Goal: Task Accomplishment & Management: Manage account settings

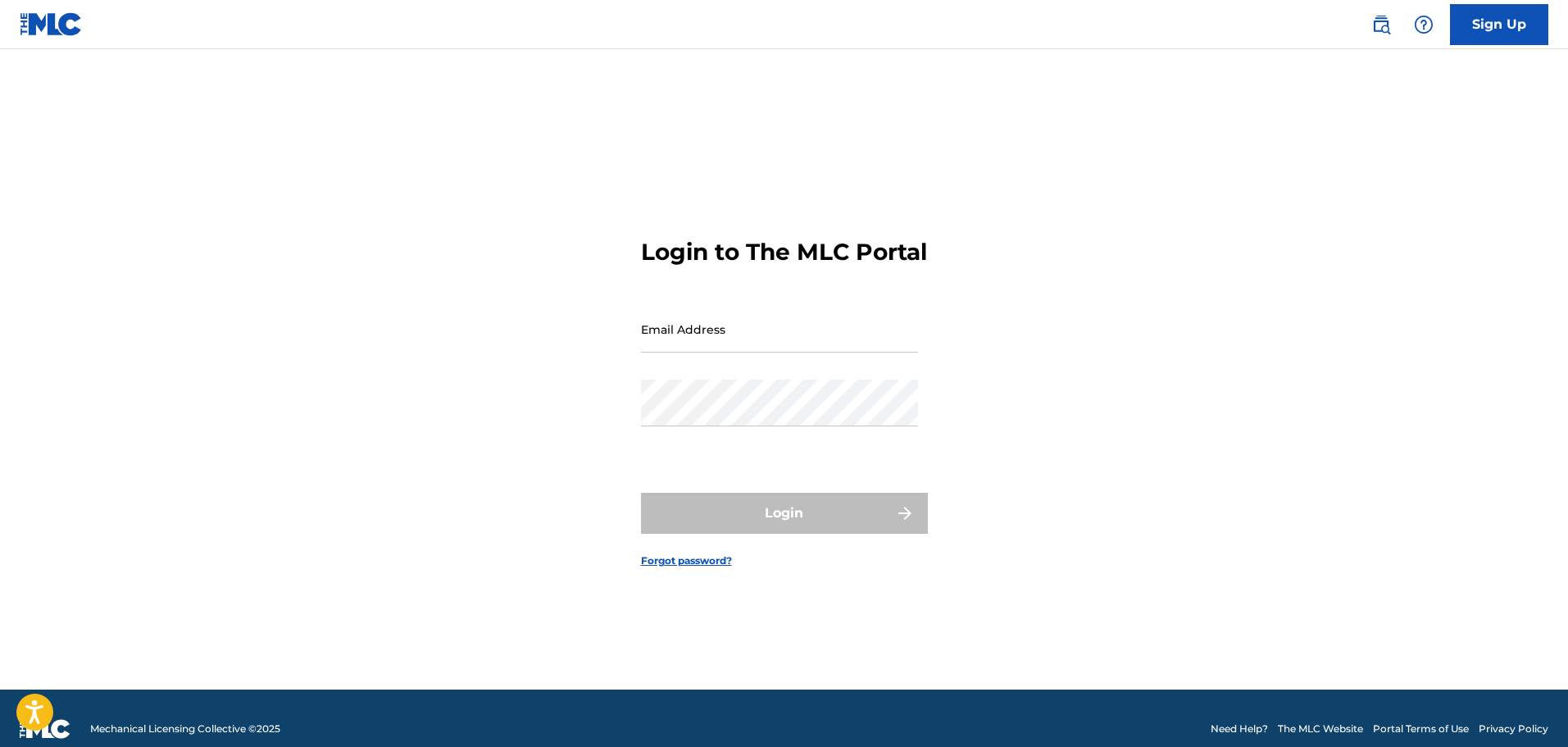
click at [694, 328] on input "Email Address" at bounding box center [780, 329] width 277 height 47
type input "[EMAIL_ADDRESS][DOMAIN_NAME]"
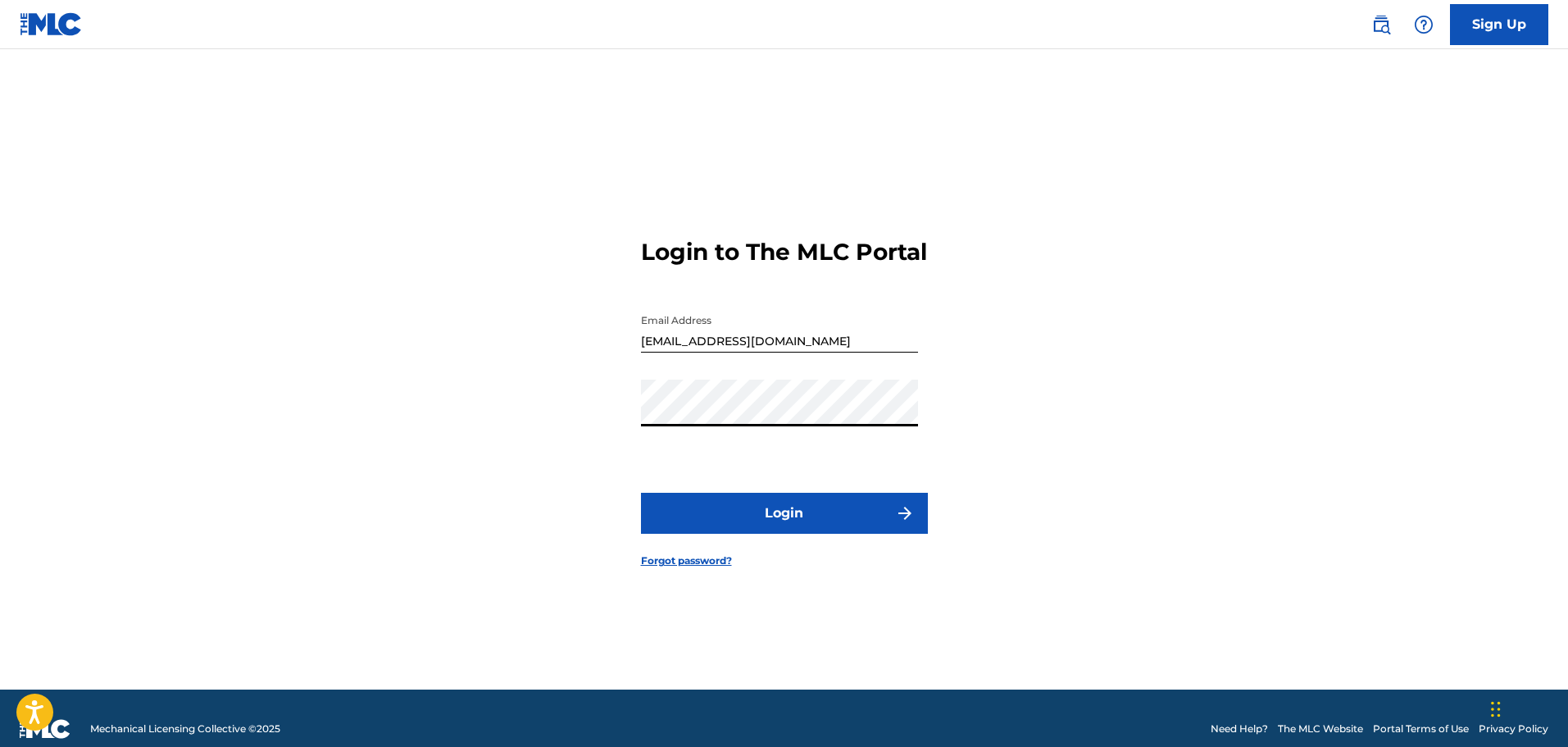
click at [641, 493] on button "Login" at bounding box center [784, 513] width 287 height 41
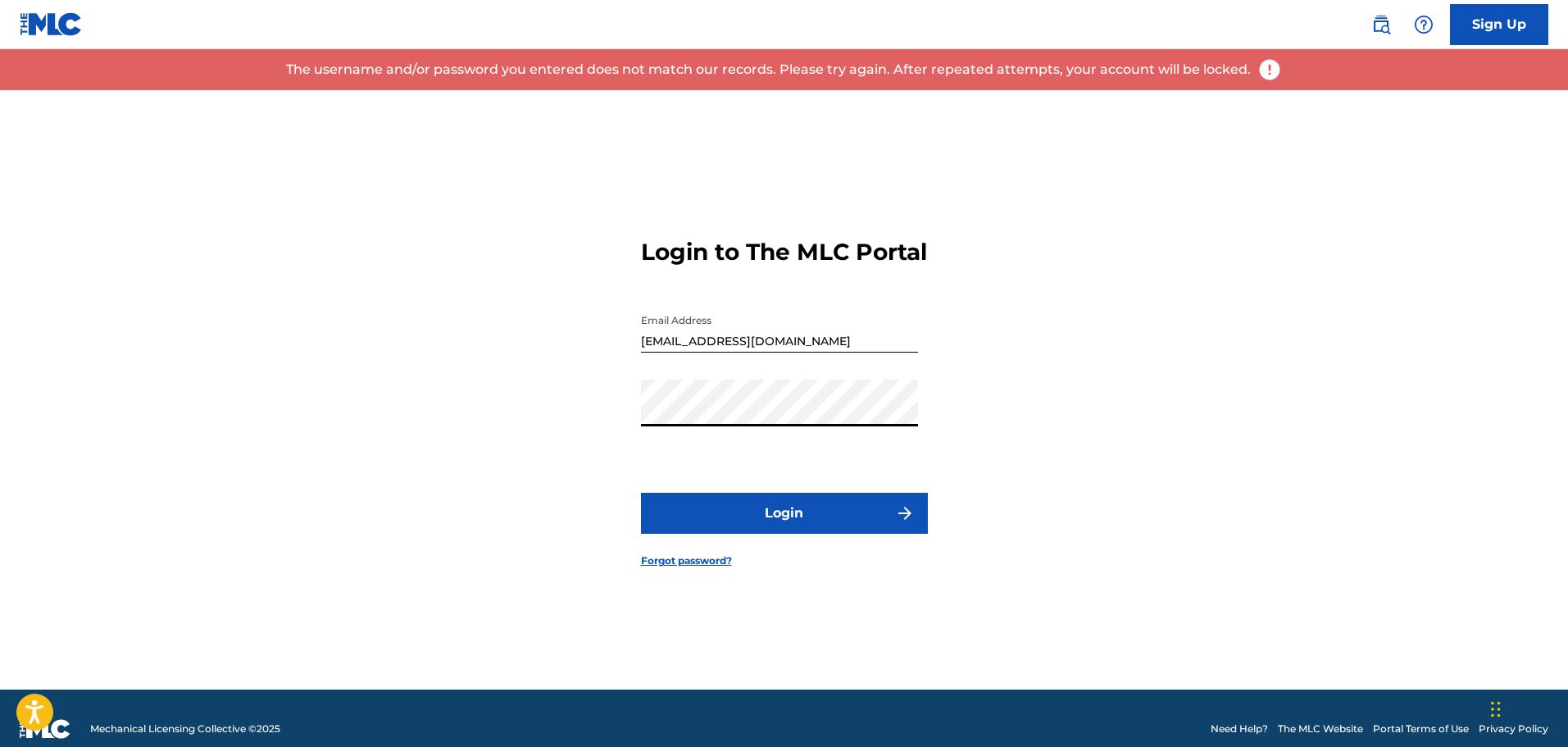
click at [762, 534] on button "Login" at bounding box center [784, 513] width 287 height 41
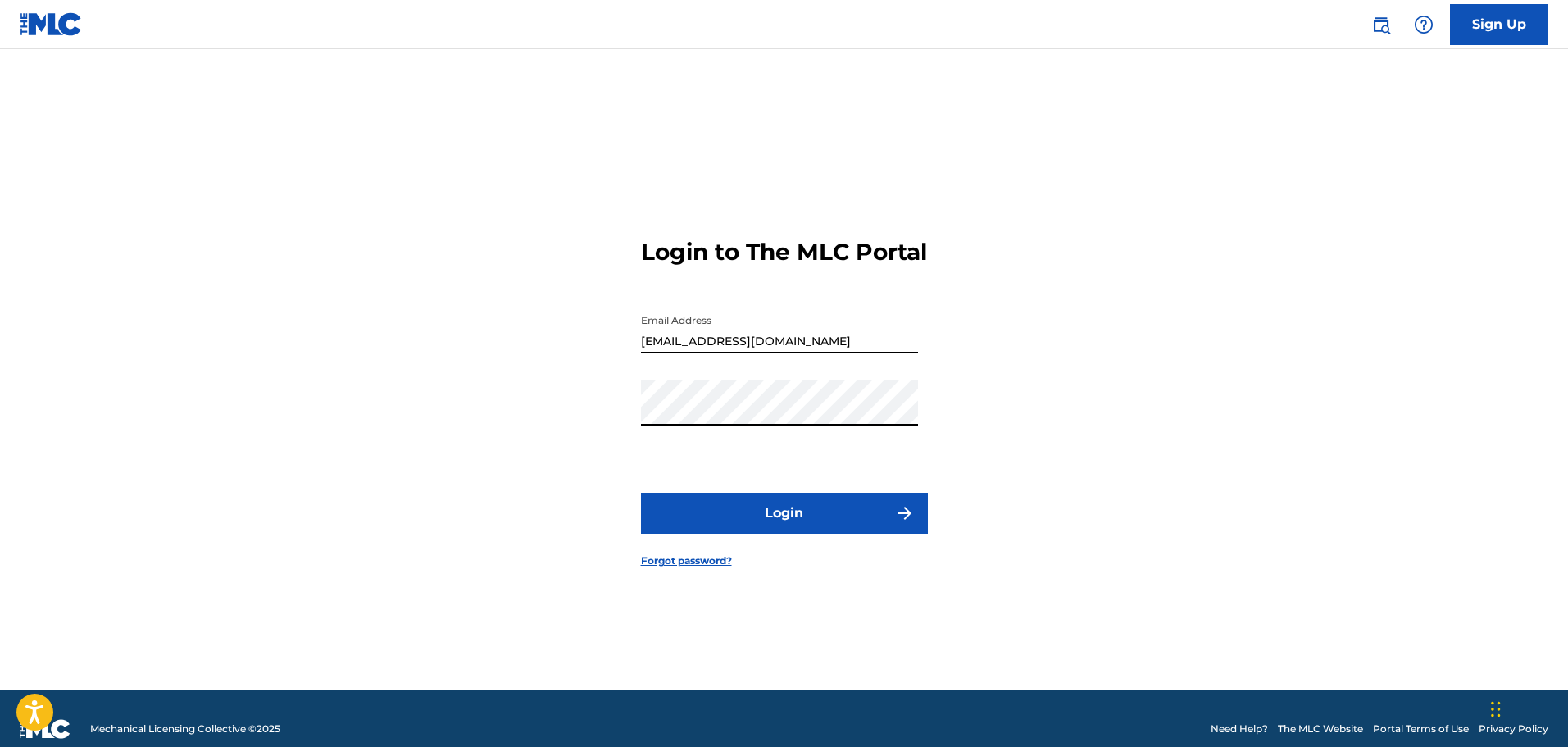
click at [641, 493] on button "Login" at bounding box center [784, 513] width 287 height 41
click at [737, 532] on button "Login" at bounding box center [784, 513] width 287 height 41
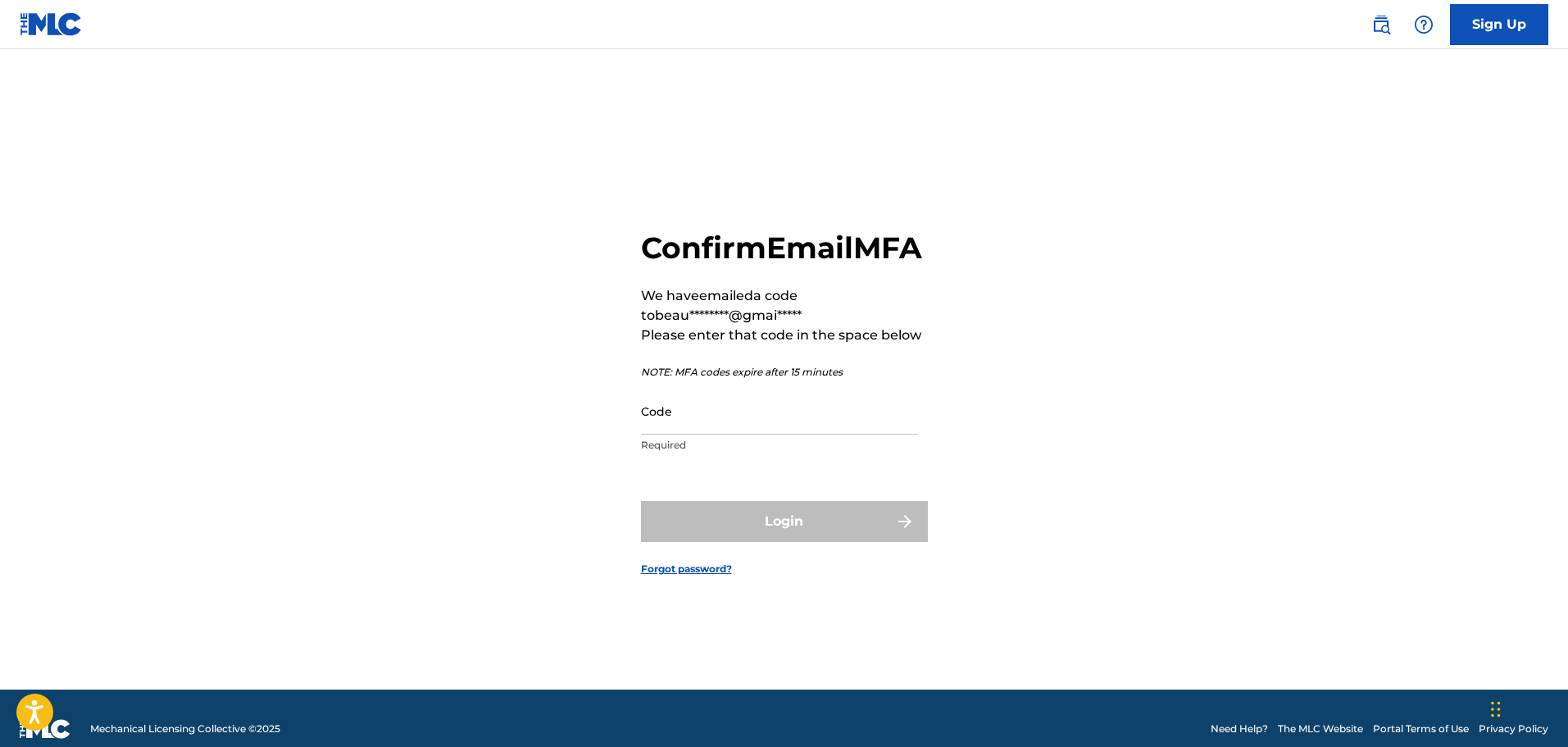
click at [689, 430] on input "Code" at bounding box center [780, 411] width 277 height 47
paste input "725491"
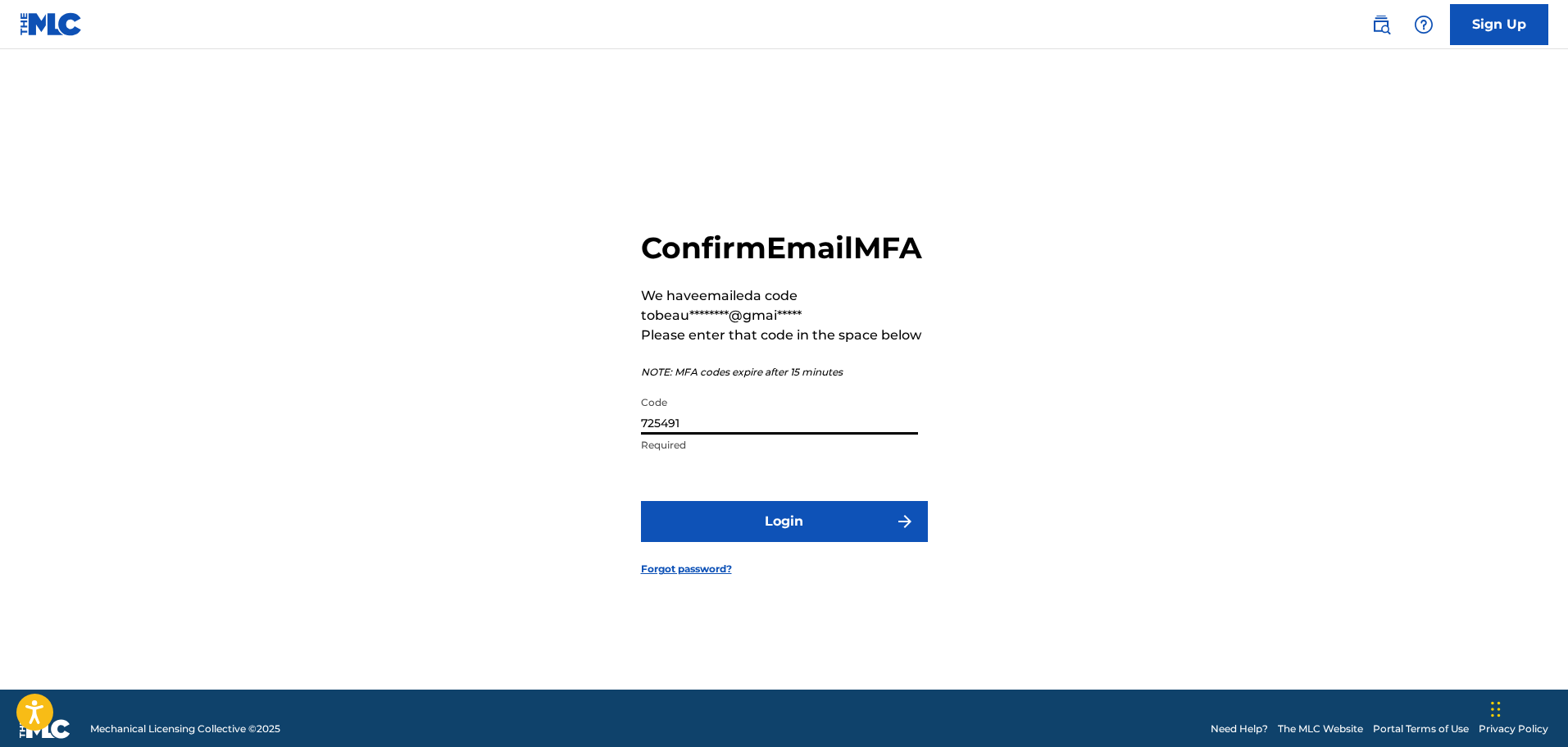
type input "725491"
click at [741, 541] on button "Login" at bounding box center [784, 522] width 287 height 41
